Goal: Task Accomplishment & Management: Complete application form

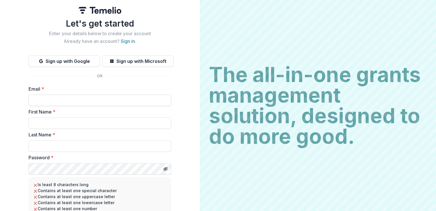
click at [53, 99] on input "Email *" at bounding box center [100, 99] width 143 height 11
type input "**********"
type input "******"
type input "*******"
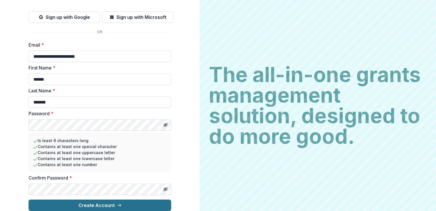
click at [98, 199] on button "Create Account" at bounding box center [100, 204] width 143 height 11
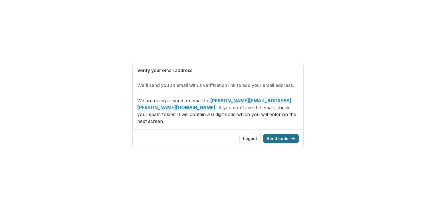
click at [277, 135] on button "Send code" at bounding box center [281, 138] width 36 height 9
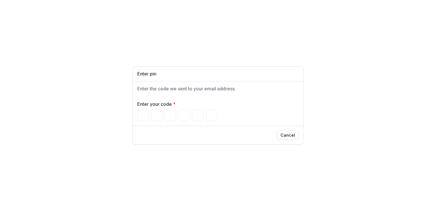
type input "*"
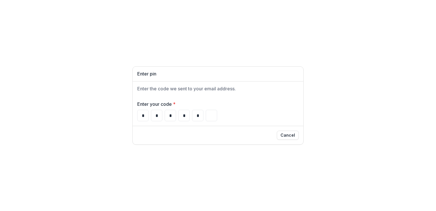
type input "*"
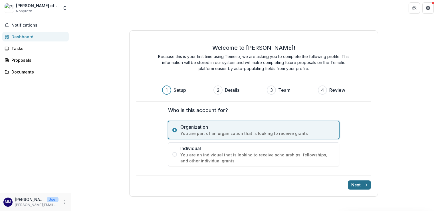
click at [361, 184] on button "Next" at bounding box center [359, 184] width 23 height 9
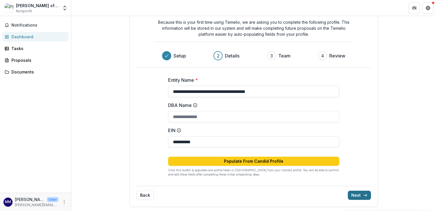
scroll to position [25, 0]
click at [225, 119] on input "DBA Name" at bounding box center [253, 116] width 171 height 11
click at [353, 196] on button "Next" at bounding box center [359, 194] width 23 height 9
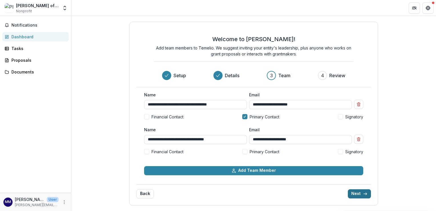
click at [353, 196] on button "Next" at bounding box center [359, 193] width 23 height 9
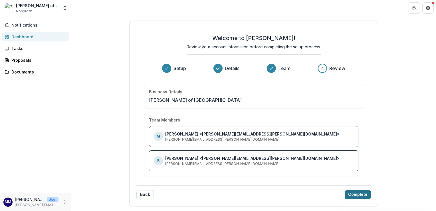
click at [353, 196] on button "Complete" at bounding box center [358, 194] width 26 height 9
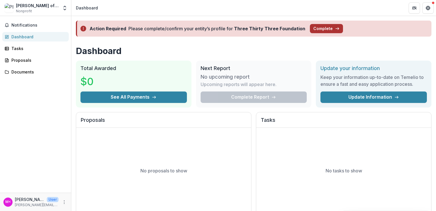
click at [319, 28] on button "Complete" at bounding box center [326, 28] width 33 height 9
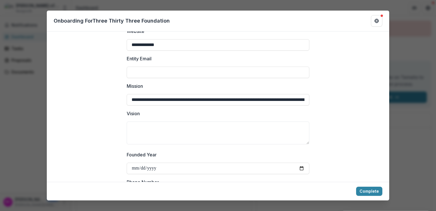
scroll to position [187, 0]
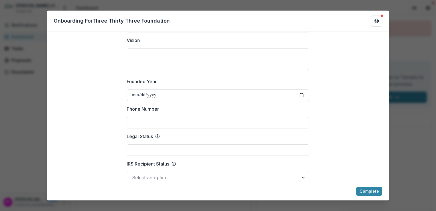
click at [136, 90] on input "Founded Year" at bounding box center [218, 94] width 183 height 11
type input "**********"
click at [145, 118] on input "Phone Number" at bounding box center [218, 122] width 183 height 11
click at [130, 117] on input "Phone Number" at bounding box center [218, 122] width 183 height 11
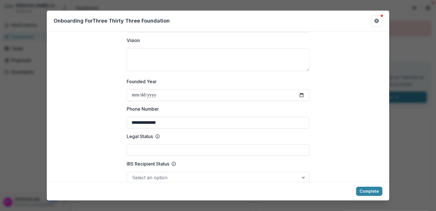
scroll to position [245, 0]
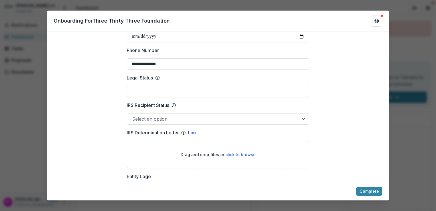
type input "**********"
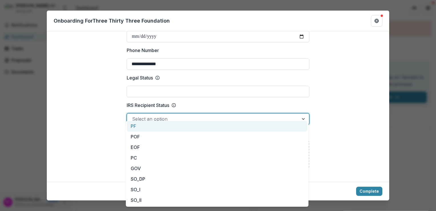
click at [156, 117] on div "Select an option" at bounding box center [213, 118] width 172 height 9
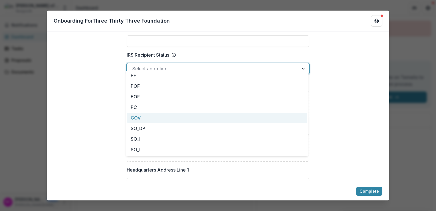
scroll to position [296, 0]
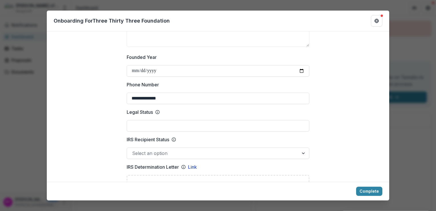
scroll to position [223, 0]
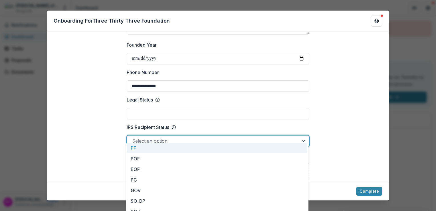
click at [303, 135] on div at bounding box center [304, 140] width 10 height 11
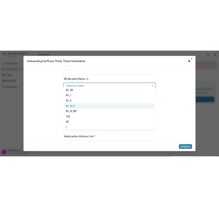
scroll to position [0, 0]
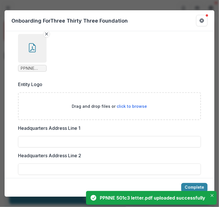
scroll to position [388, 0]
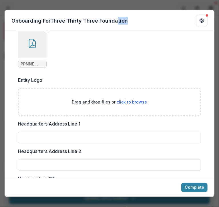
drag, startPoint x: 117, startPoint y: 8, endPoint x: 148, endPoint y: 8, distance: 31.7
click at [148, 8] on div "**********" at bounding box center [109, 103] width 219 height 207
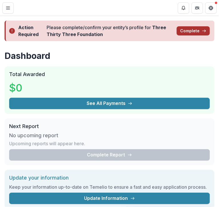
click at [183, 29] on button "Complete" at bounding box center [192, 30] width 33 height 9
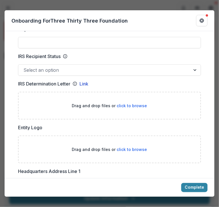
scroll to position [293, 0]
